Goal: Information Seeking & Learning: Learn about a topic

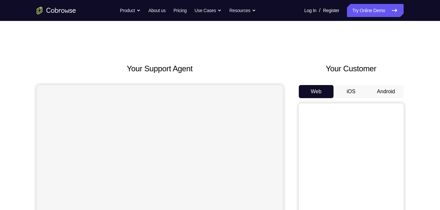
click at [378, 86] on button "Android" at bounding box center [385, 91] width 35 height 13
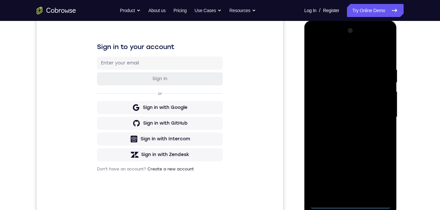
scroll to position [96, 0]
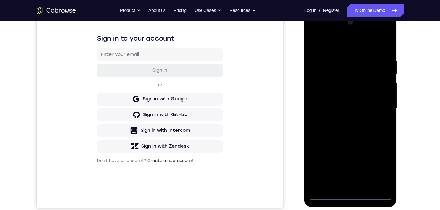
click at [349, 195] on div at bounding box center [350, 108] width 83 height 183
click at [380, 161] on div at bounding box center [350, 108] width 83 height 183
click at [331, 33] on div at bounding box center [350, 108] width 83 height 183
click at [380, 109] on div at bounding box center [350, 108] width 83 height 183
click at [345, 122] on div at bounding box center [350, 108] width 83 height 183
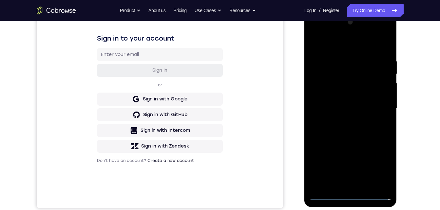
click at [340, 100] on div at bounding box center [350, 108] width 83 height 183
click at [340, 93] on div at bounding box center [350, 108] width 83 height 183
click at [331, 104] on div at bounding box center [350, 108] width 83 height 183
click at [331, 108] on div at bounding box center [350, 108] width 83 height 183
click at [325, 132] on div at bounding box center [350, 108] width 83 height 183
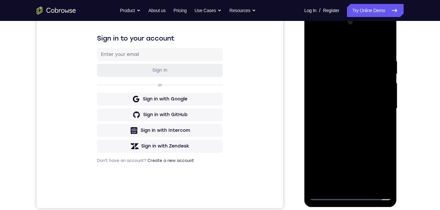
click at [325, 132] on div at bounding box center [350, 108] width 83 height 183
click at [326, 131] on div at bounding box center [350, 108] width 83 height 183
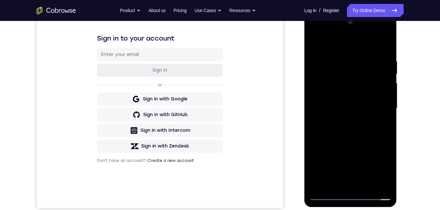
click at [326, 131] on div at bounding box center [350, 108] width 83 height 183
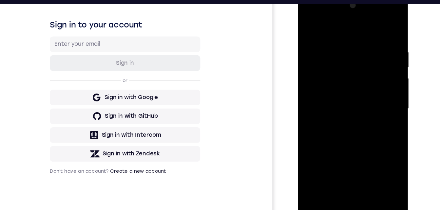
click at [325, 117] on div at bounding box center [343, 89] width 83 height 183
click at [357, 165] on div at bounding box center [343, 89] width 83 height 183
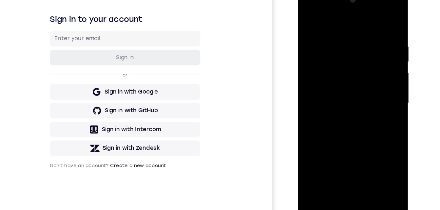
click at [345, 120] on div at bounding box center [343, 84] width 83 height 183
click at [309, 16] on div at bounding box center [343, 84] width 83 height 183
click at [332, 29] on div at bounding box center [343, 84] width 83 height 183
click at [379, 84] on div at bounding box center [343, 84] width 83 height 183
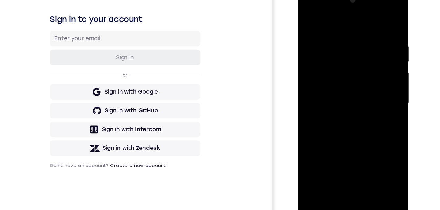
click at [379, 84] on div at bounding box center [343, 84] width 83 height 183
click at [374, 19] on div at bounding box center [343, 84] width 83 height 183
drag, startPoint x: 374, startPoint y: 19, endPoint x: 374, endPoint y: 35, distance: 15.7
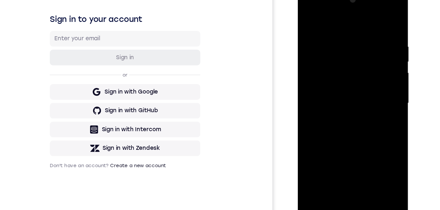
click at [374, 35] on div at bounding box center [343, 84] width 83 height 183
drag, startPoint x: 374, startPoint y: 35, endPoint x: 385, endPoint y: 85, distance: 51.4
click at [387, 91] on div at bounding box center [343, 85] width 93 height 195
drag, startPoint x: 373, startPoint y: 33, endPoint x: 354, endPoint y: 34, distance: 18.4
click at [354, 34] on div at bounding box center [343, 84] width 83 height 183
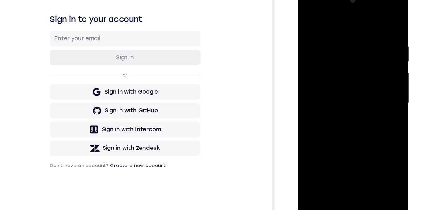
click at [379, 29] on div at bounding box center [343, 84] width 83 height 183
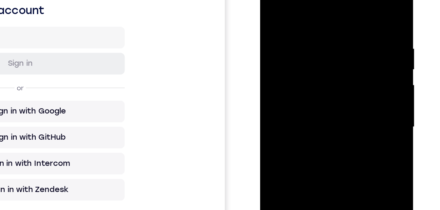
click at [341, 57] on div at bounding box center [306, 63] width 83 height 183
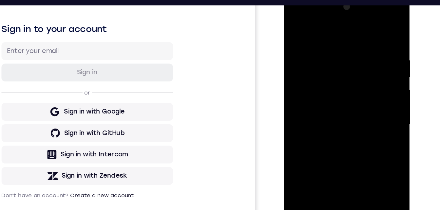
click at [357, 164] on div at bounding box center [330, 89] width 83 height 183
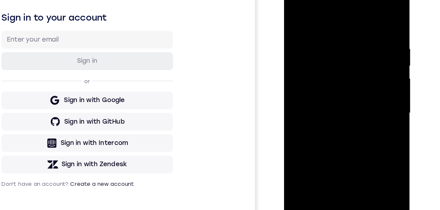
click at [365, 73] on div at bounding box center [330, 78] width 83 height 183
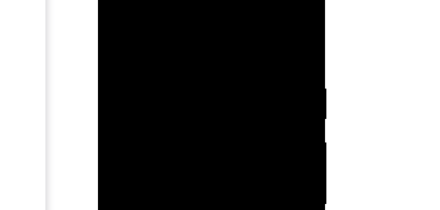
click at [105, 55] on div at bounding box center [144, 63] width 83 height 183
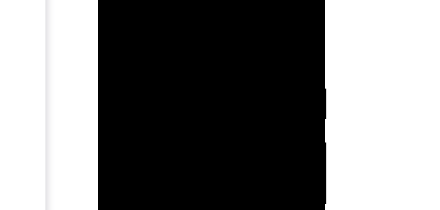
click at [105, 55] on div at bounding box center [144, 63] width 83 height 183
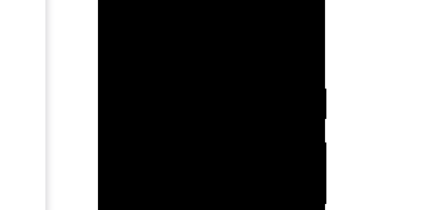
click at [105, 55] on div at bounding box center [144, 63] width 83 height 183
click at [105, 45] on div at bounding box center [144, 63] width 83 height 183
click at [105, 19] on div at bounding box center [144, 37] width 83 height 183
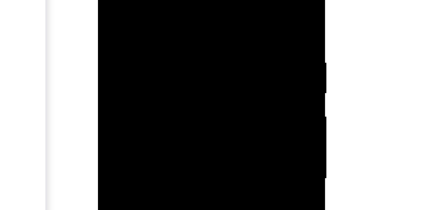
click at [105, 26] on div at bounding box center [144, 37] width 83 height 183
click at [104, 30] on div at bounding box center [144, 37] width 83 height 183
click at [181, 18] on div at bounding box center [144, 37] width 83 height 183
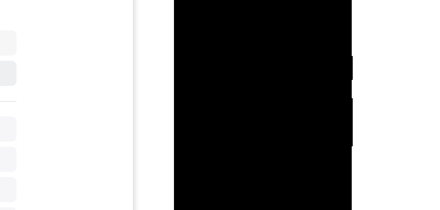
click at [252, 44] on div at bounding box center [220, 57] width 83 height 183
click at [253, 42] on div at bounding box center [220, 57] width 83 height 183
click at [246, 48] on div at bounding box center [220, 57] width 83 height 183
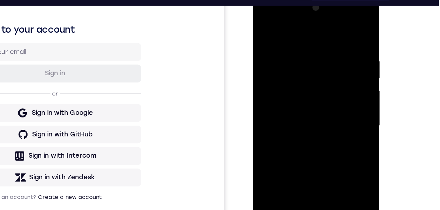
click at [325, 81] on div at bounding box center [299, 90] width 83 height 183
click at [329, 29] on div at bounding box center [299, 90] width 83 height 183
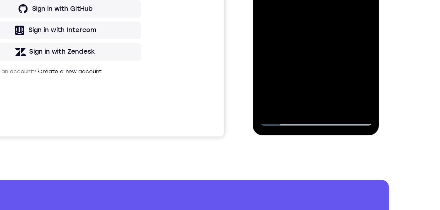
scroll to position [154, 0]
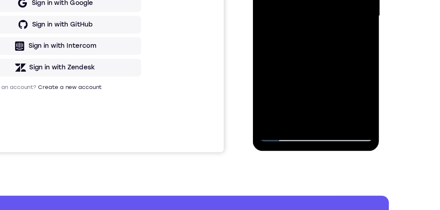
drag, startPoint x: 296, startPoint y: 33, endPoint x: 296, endPoint y: 49, distance: 16.0
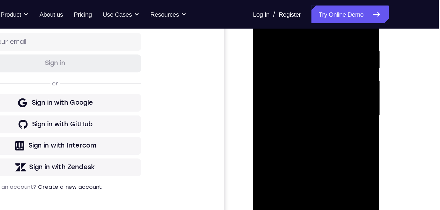
drag, startPoint x: 293, startPoint y: 85, endPoint x: 279, endPoint y: 161, distance: 77.2
click at [279, 161] on div at bounding box center [299, 80] width 83 height 183
drag, startPoint x: 295, startPoint y: 80, endPoint x: 296, endPoint y: 143, distance: 62.9
click at [296, 144] on div at bounding box center [299, 80] width 83 height 183
click at [266, 14] on div at bounding box center [299, 80] width 83 height 183
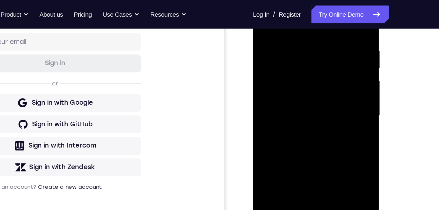
drag, startPoint x: 291, startPoint y: 13, endPoint x: 285, endPoint y: 73, distance: 60.3
click at [291, 11] on div at bounding box center [299, 80] width 83 height 183
drag, startPoint x: 282, startPoint y: 45, endPoint x: 280, endPoint y: 8, distance: 37.4
click at [280, 8] on div at bounding box center [299, 80] width 83 height 183
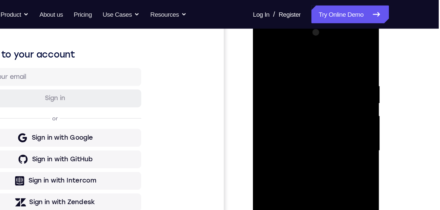
drag, startPoint x: 290, startPoint y: 111, endPoint x: 283, endPoint y: 59, distance: 52.5
click at [283, 57] on div at bounding box center [299, 115] width 83 height 183
drag, startPoint x: 289, startPoint y: 129, endPoint x: 279, endPoint y: 61, distance: 69.4
click at [278, 60] on div at bounding box center [299, 115] width 83 height 183
drag, startPoint x: 292, startPoint y: 82, endPoint x: 290, endPoint y: 71, distance: 10.7
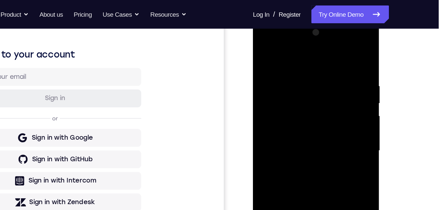
click at [290, 69] on div at bounding box center [299, 115] width 83 height 183
drag, startPoint x: 297, startPoint y: 124, endPoint x: 293, endPoint y: 55, distance: 68.9
click at [293, 53] on div at bounding box center [299, 115] width 83 height 183
drag, startPoint x: 294, startPoint y: 139, endPoint x: 290, endPoint y: 71, distance: 67.9
click at [290, 70] on div at bounding box center [299, 115] width 83 height 183
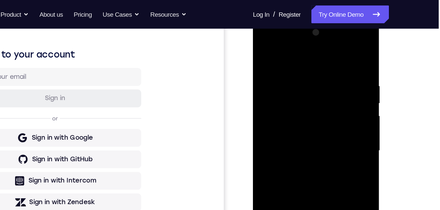
drag, startPoint x: 291, startPoint y: 138, endPoint x: 288, endPoint y: 66, distance: 72.1
click at [287, 63] on div at bounding box center [299, 115] width 83 height 183
drag, startPoint x: 296, startPoint y: 131, endPoint x: 288, endPoint y: 45, distance: 86.8
click at [288, 45] on div at bounding box center [299, 115] width 83 height 183
click at [293, 73] on div at bounding box center [299, 115] width 83 height 183
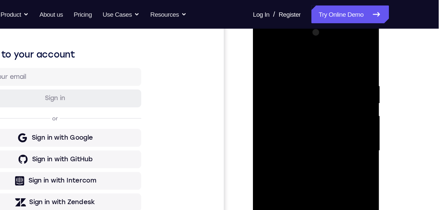
drag, startPoint x: 296, startPoint y: 145, endPoint x: 290, endPoint y: 81, distance: 64.5
click at [290, 80] on div at bounding box center [299, 115] width 83 height 183
drag, startPoint x: 290, startPoint y: 100, endPoint x: 286, endPoint y: 64, distance: 35.9
click at [285, 63] on div at bounding box center [299, 115] width 83 height 183
drag, startPoint x: 297, startPoint y: 135, endPoint x: 293, endPoint y: 64, distance: 71.2
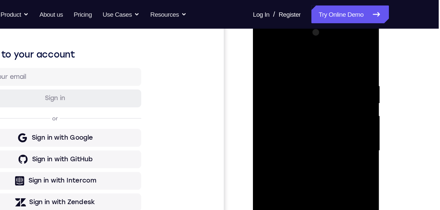
click at [292, 63] on div at bounding box center [299, 115] width 83 height 183
drag, startPoint x: 303, startPoint y: 136, endPoint x: 291, endPoint y: 55, distance: 81.4
click at [291, 55] on div at bounding box center [299, 115] width 83 height 183
drag, startPoint x: 302, startPoint y: 126, endPoint x: 297, endPoint y: 57, distance: 69.3
click at [297, 57] on div at bounding box center [299, 115] width 83 height 183
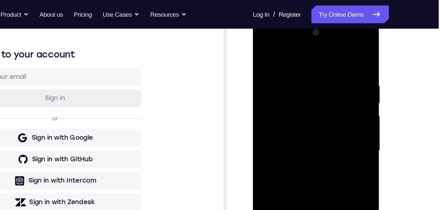
drag, startPoint x: 303, startPoint y: 117, endPoint x: 297, endPoint y: 54, distance: 63.5
click at [297, 53] on div at bounding box center [299, 115] width 83 height 183
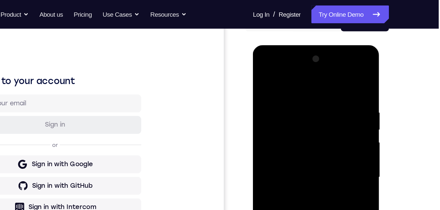
scroll to position [75, 0]
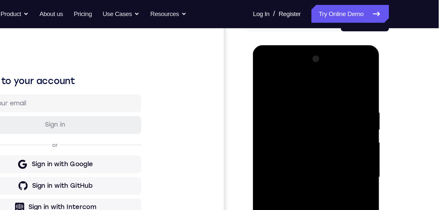
drag, startPoint x: 297, startPoint y: 142, endPoint x: 292, endPoint y: 76, distance: 66.3
click at [292, 75] on div at bounding box center [299, 141] width 83 height 183
drag, startPoint x: 298, startPoint y: 148, endPoint x: 296, endPoint y: 101, distance: 46.6
click at [295, 96] on div at bounding box center [299, 141] width 83 height 183
drag, startPoint x: 294, startPoint y: 103, endPoint x: 293, endPoint y: 69, distance: 33.8
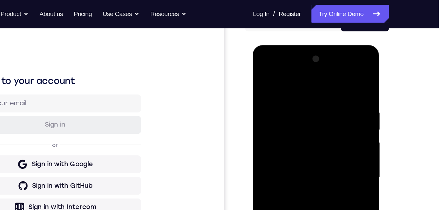
click at [293, 64] on div at bounding box center [299, 141] width 83 height 183
drag, startPoint x: 292, startPoint y: 134, endPoint x: 288, endPoint y: 70, distance: 64.0
click at [288, 69] on div at bounding box center [299, 141] width 83 height 183
drag, startPoint x: 293, startPoint y: 124, endPoint x: 293, endPoint y: 87, distance: 36.7
click at [293, 77] on div at bounding box center [299, 141] width 83 height 183
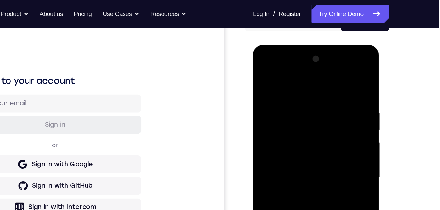
drag, startPoint x: 299, startPoint y: 152, endPoint x: 292, endPoint y: 96, distance: 56.1
click at [292, 96] on div at bounding box center [299, 141] width 83 height 183
drag, startPoint x: 297, startPoint y: 160, endPoint x: 293, endPoint y: 67, distance: 93.5
click at [293, 67] on div at bounding box center [299, 141] width 83 height 183
